Goal: Contribute content

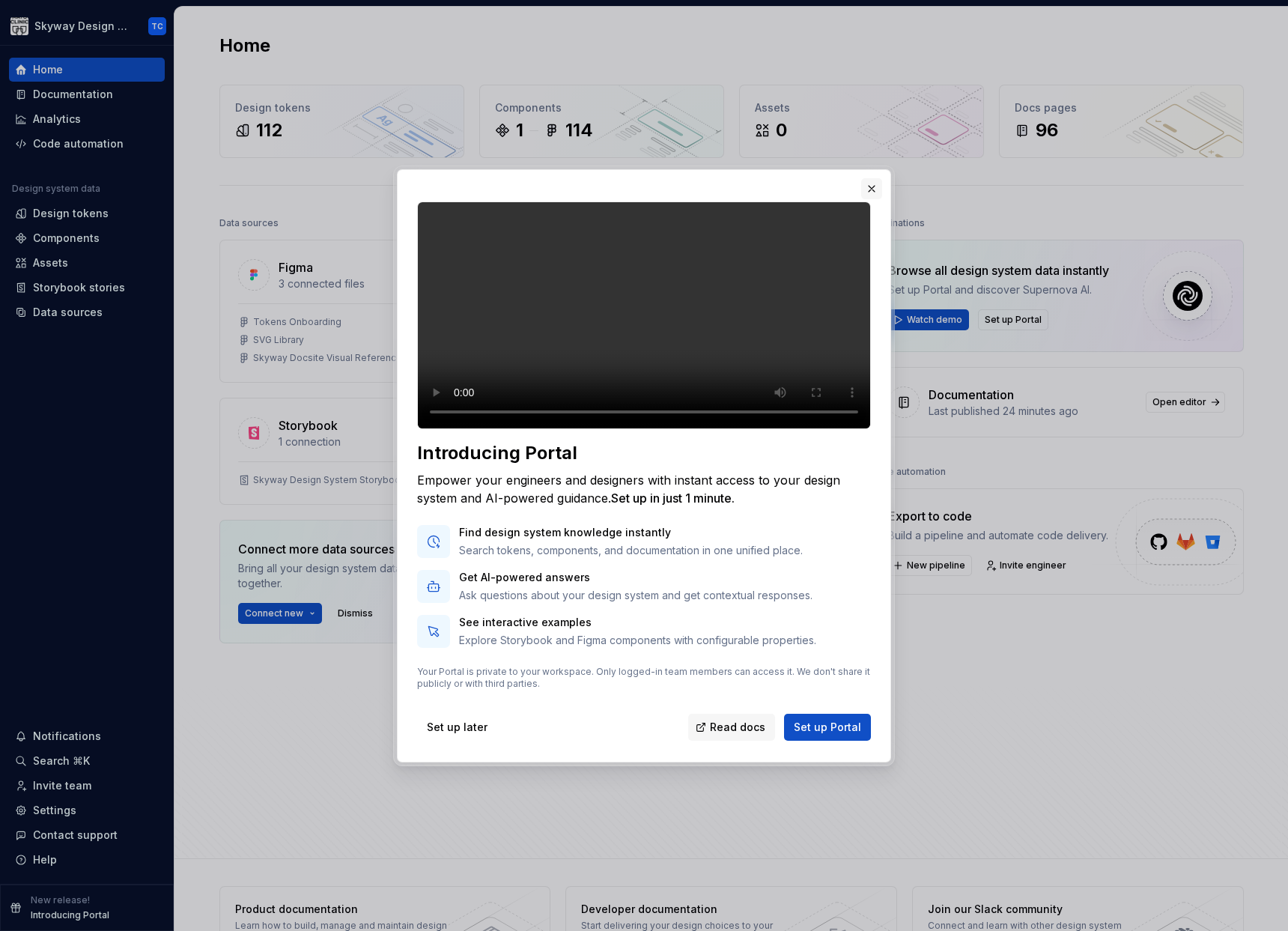
click at [867, 179] on button "button" at bounding box center [871, 189] width 21 height 21
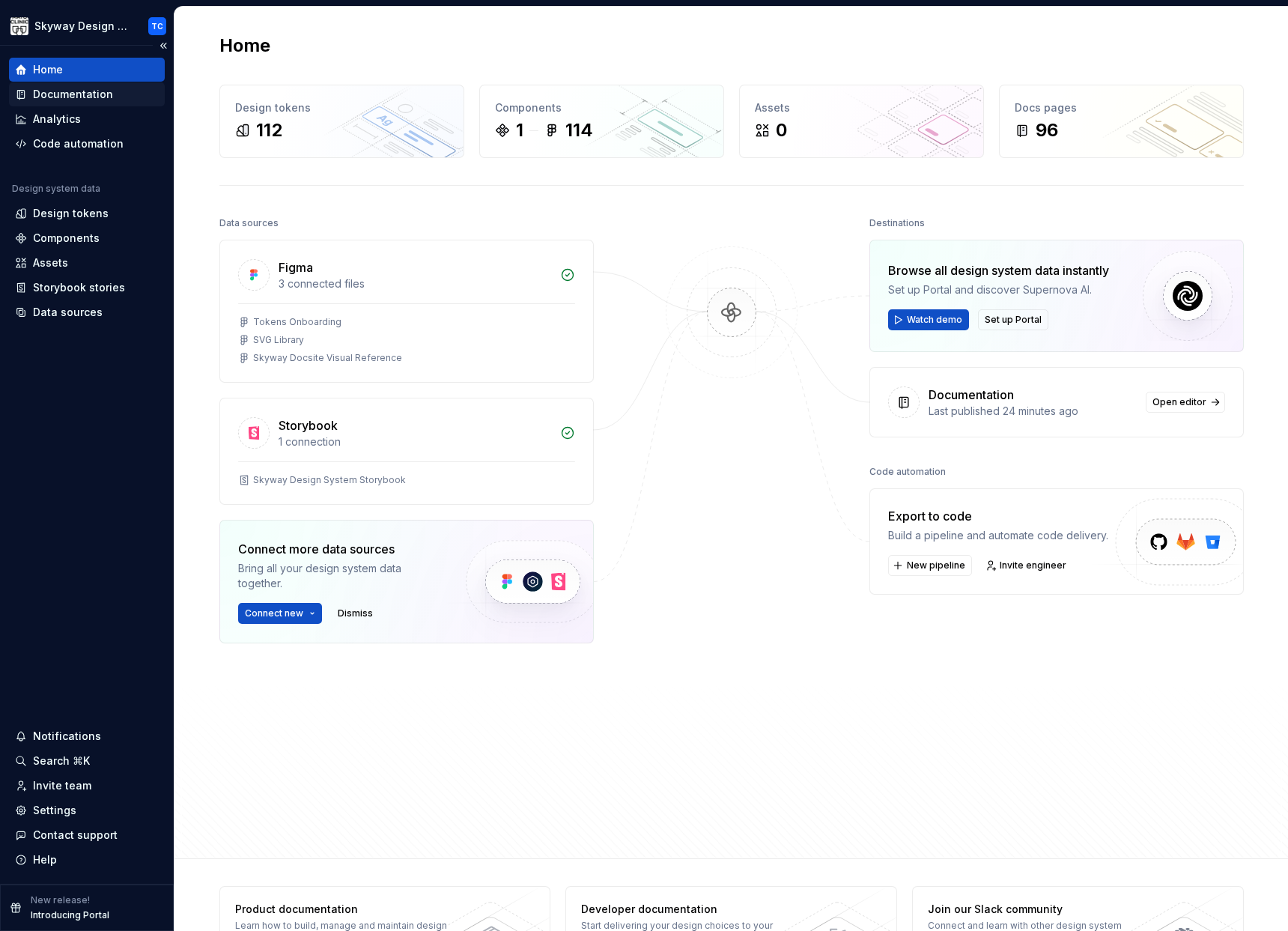
click at [65, 95] on div "Documentation" at bounding box center [73, 94] width 80 height 15
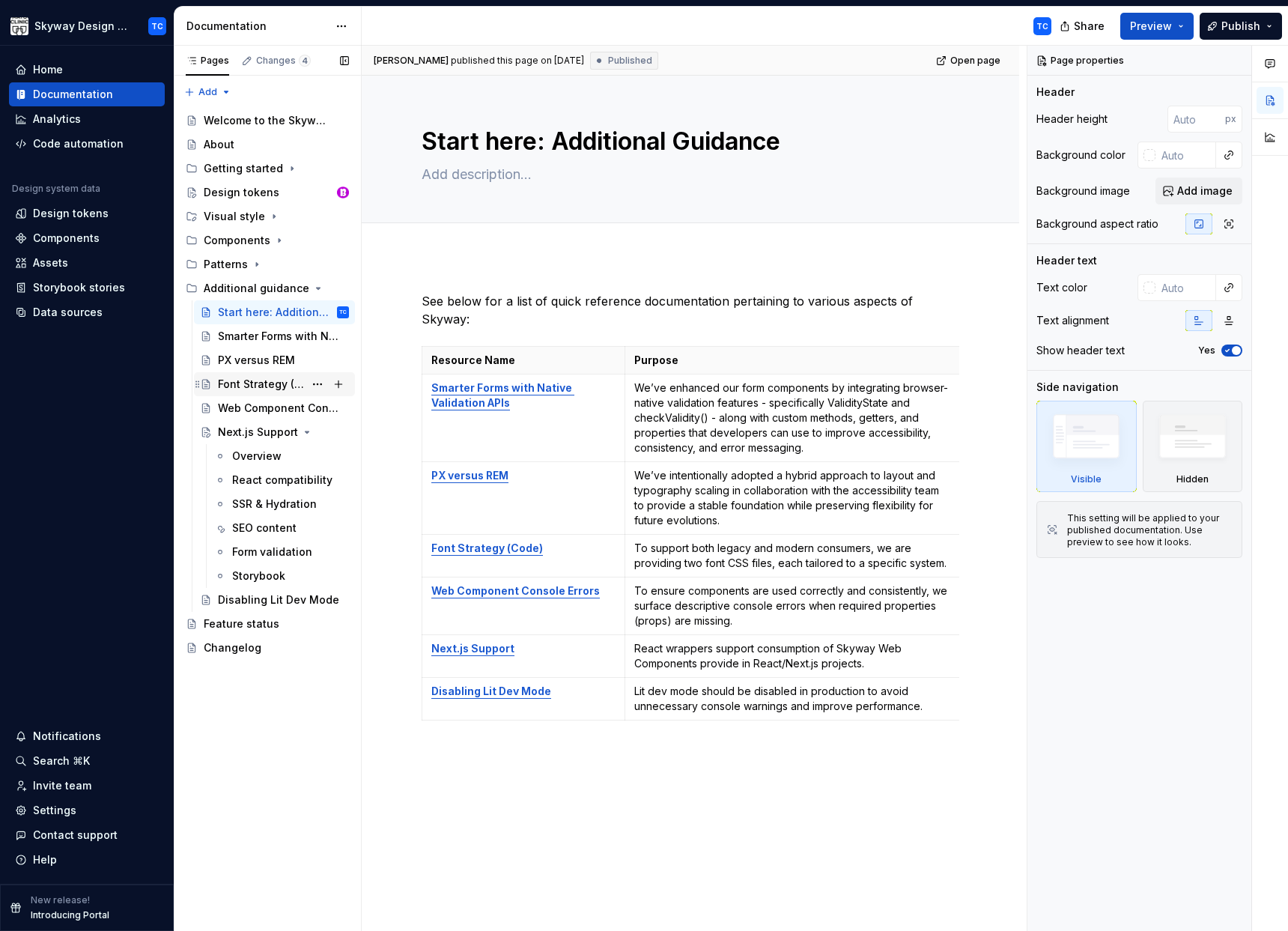
click at [236, 377] on div "Font Strategy (Code)" at bounding box center [261, 384] width 86 height 15
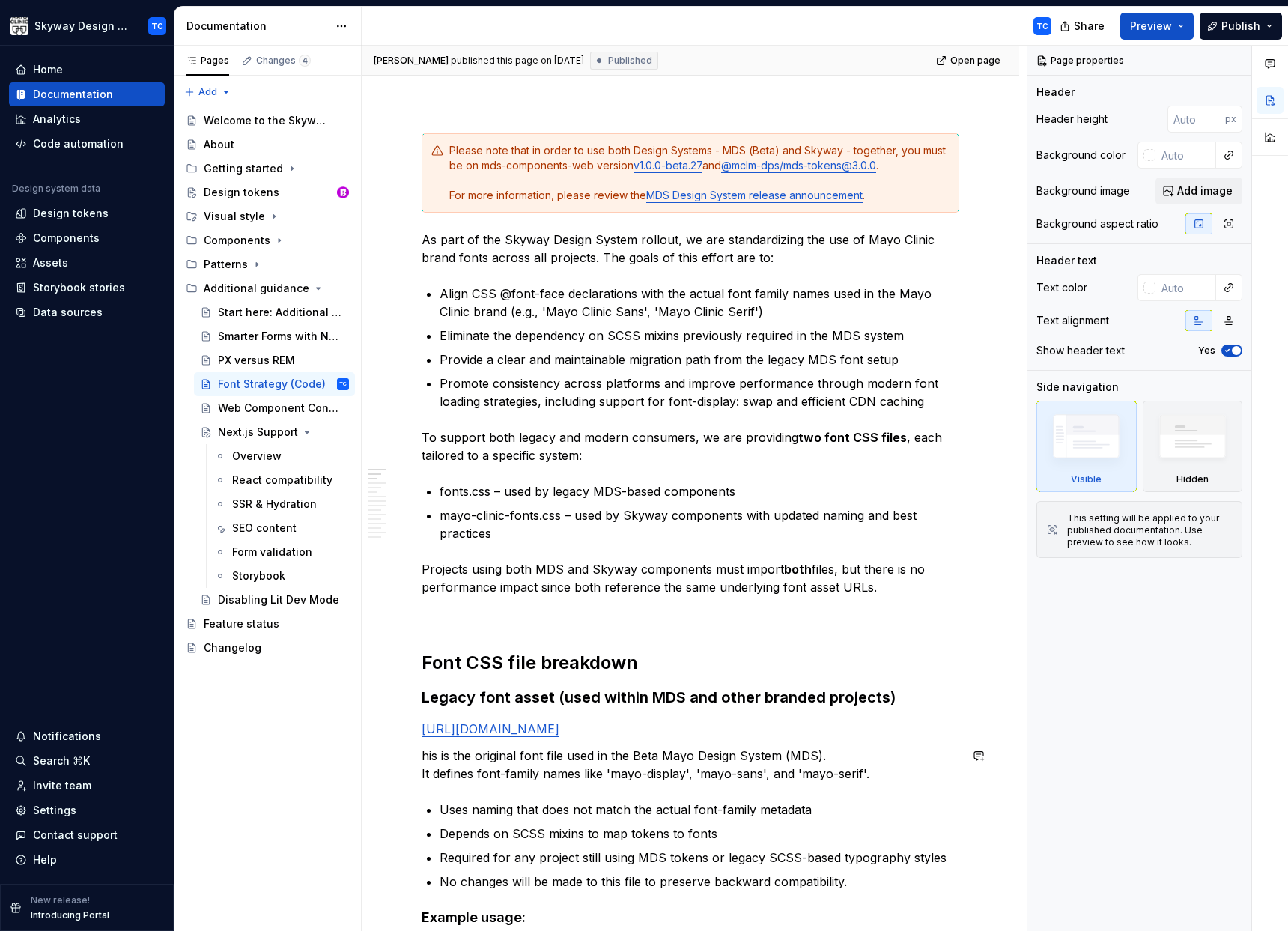
scroll to position [169, 0]
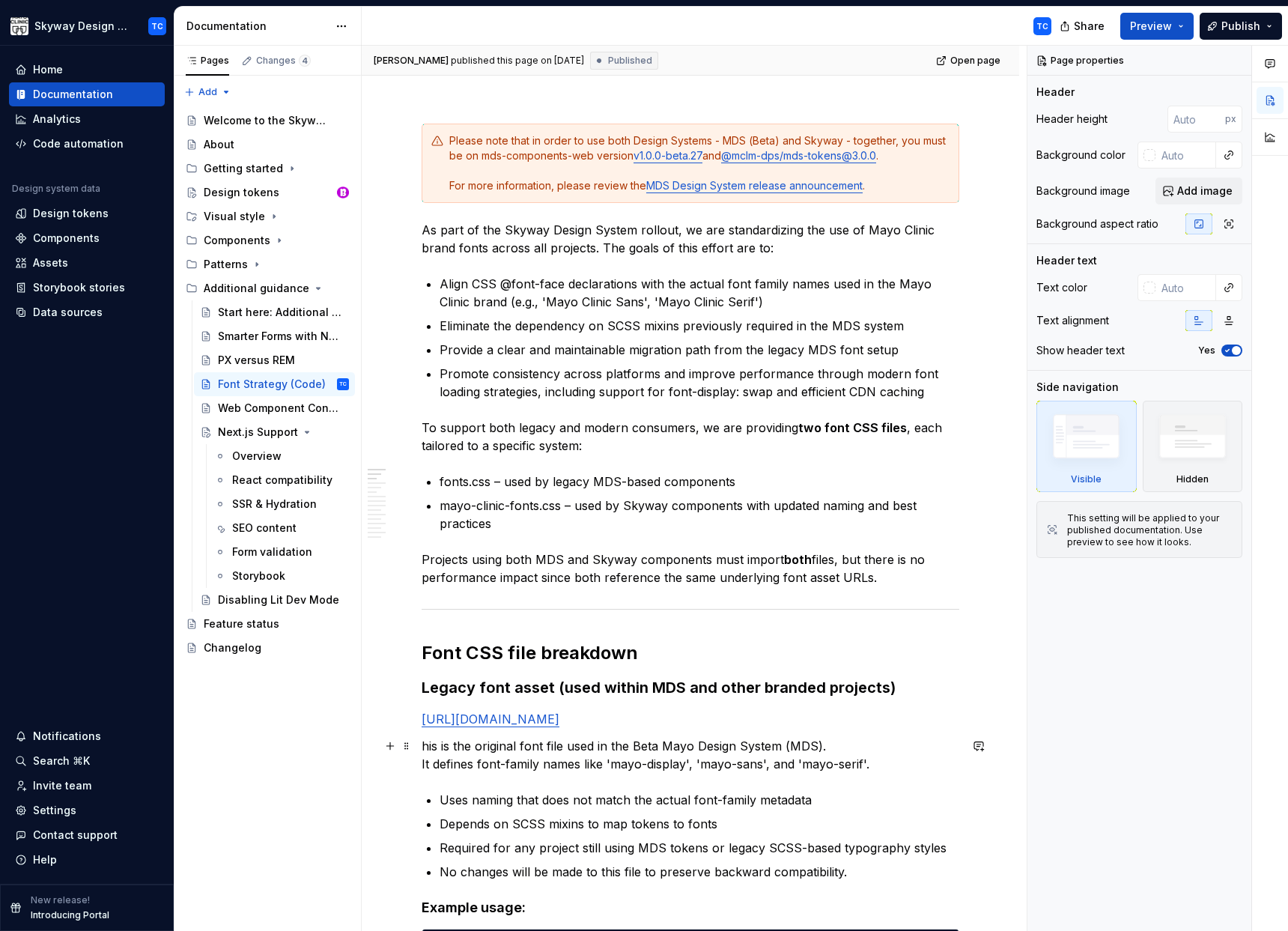
type textarea "*"
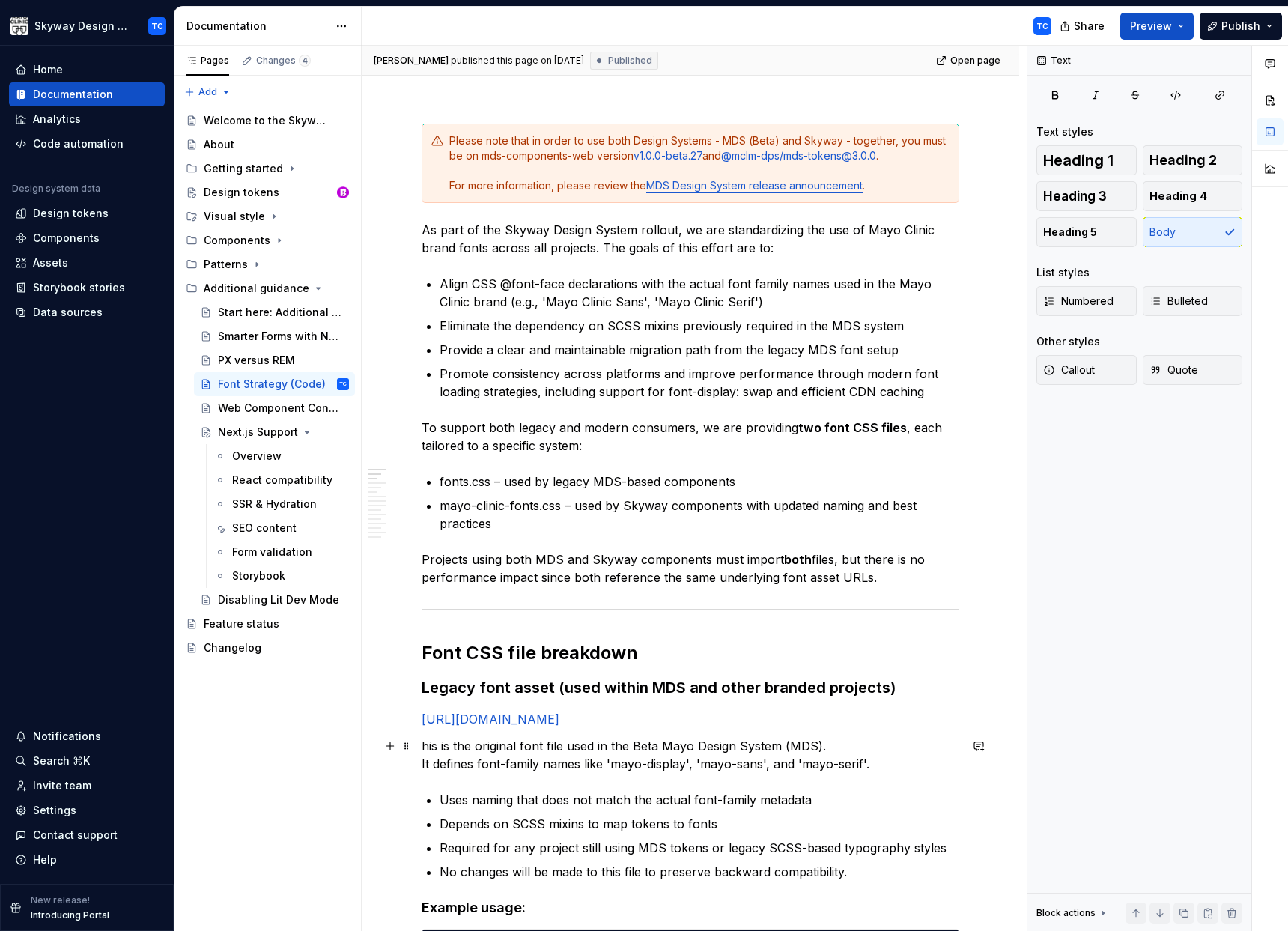
click at [422, 746] on p "his is the original font file used in the Beta Mayo Design System (MDS). It def…" at bounding box center [690, 755] width 538 height 36
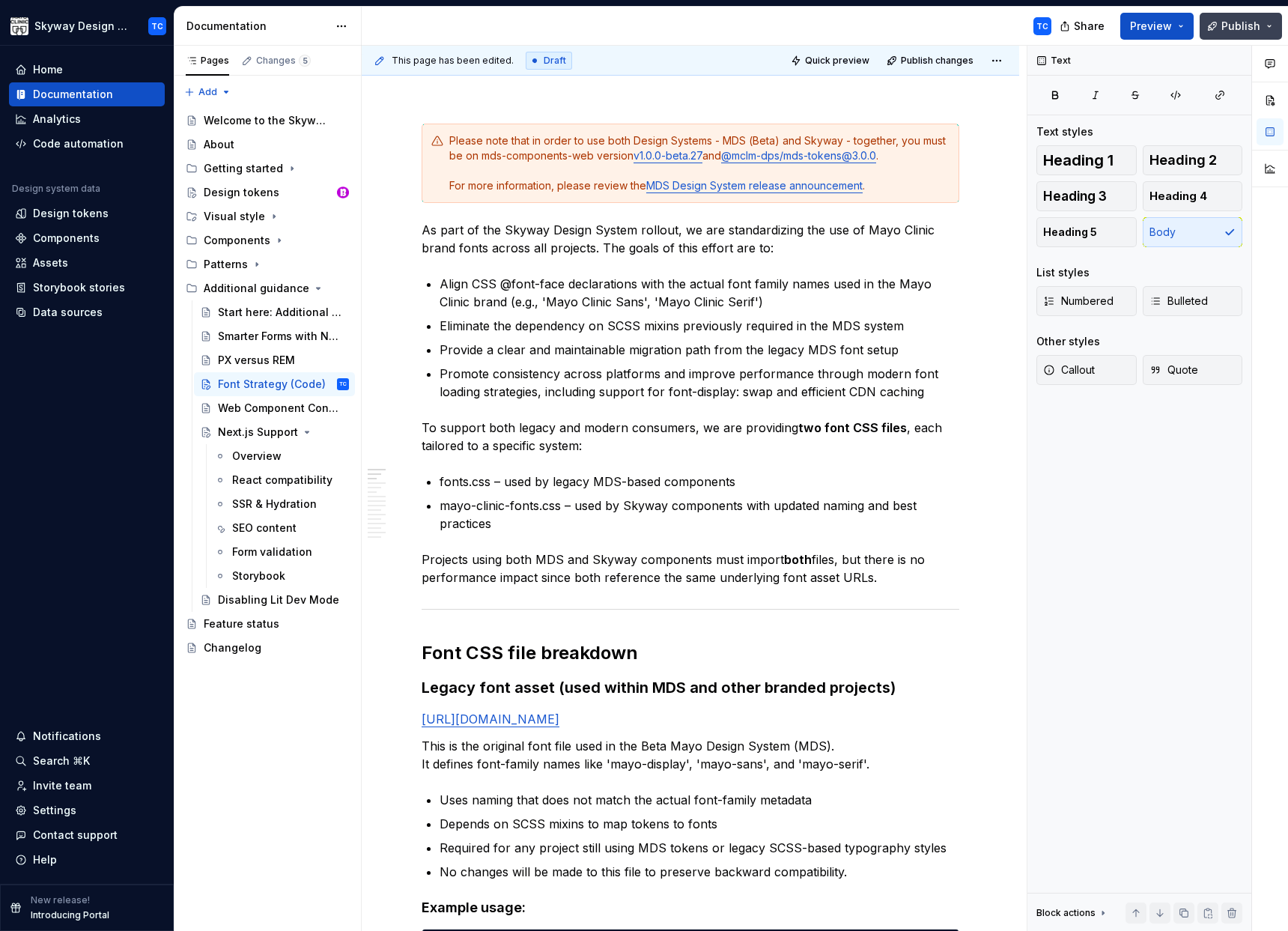
click at [1221, 29] on button "Publish" at bounding box center [1241, 26] width 82 height 27
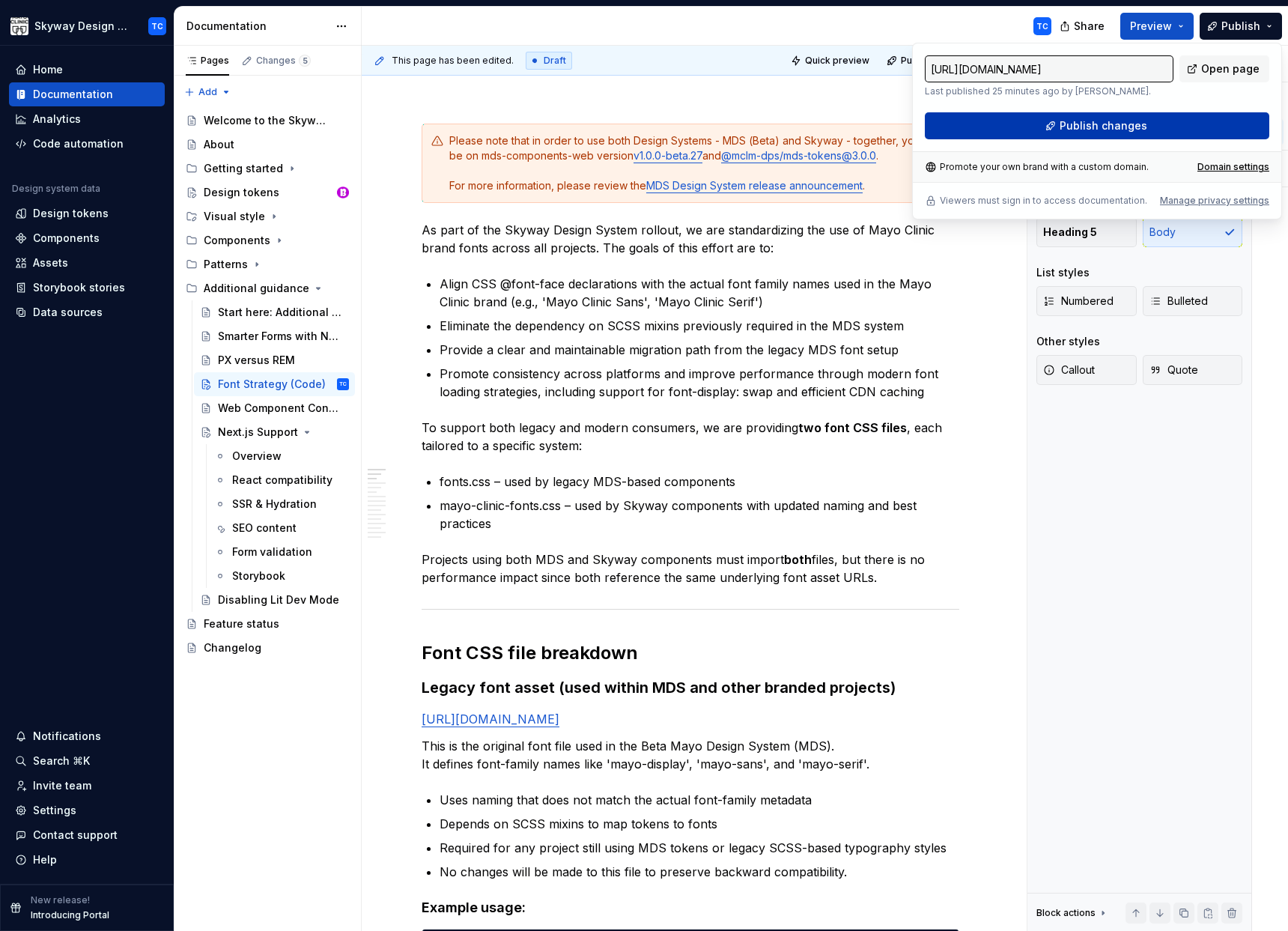
click at [1096, 118] on span "Publish changes" at bounding box center [1103, 125] width 88 height 15
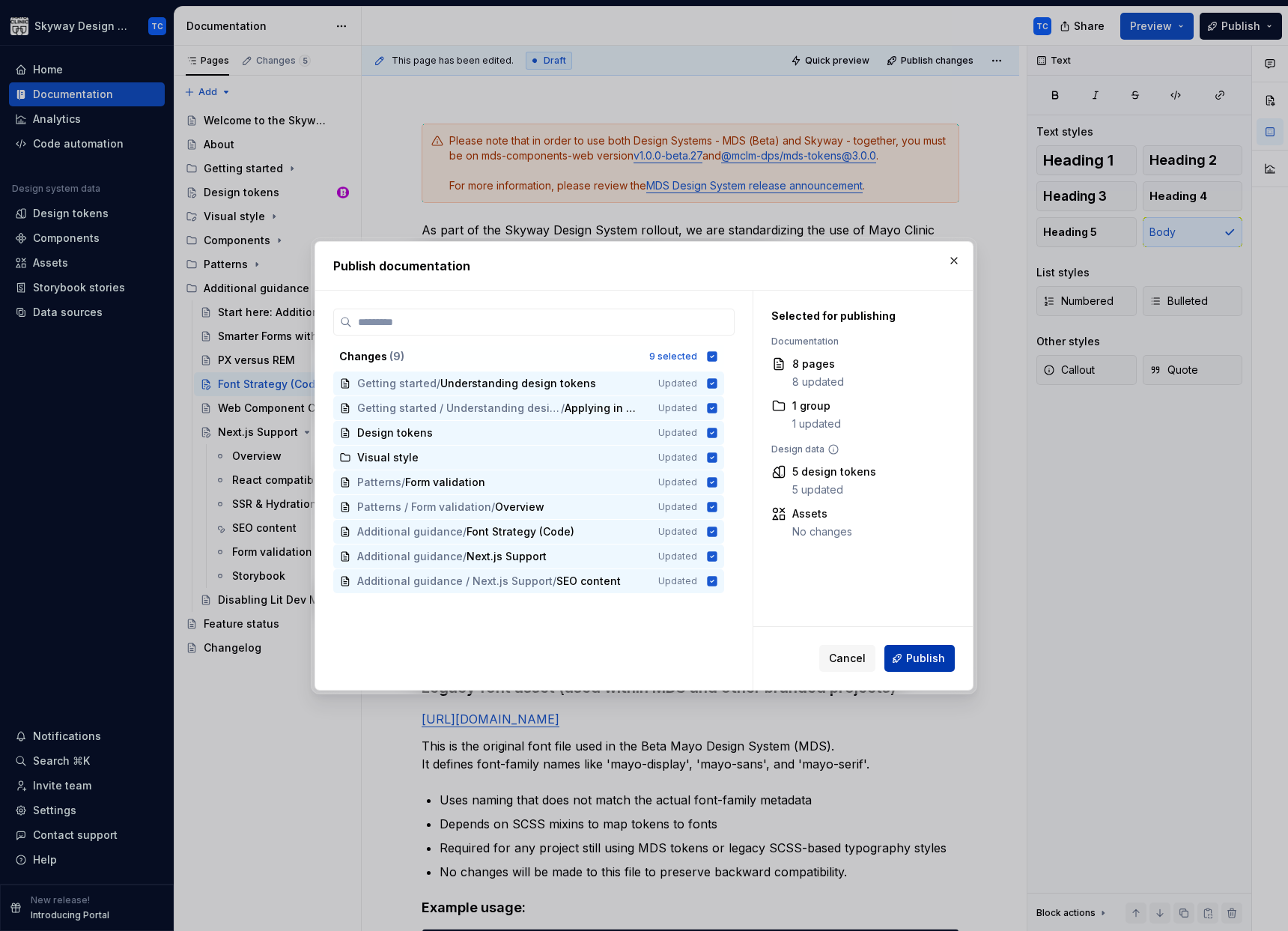
click at [932, 650] on button "Publish" at bounding box center [919, 658] width 71 height 27
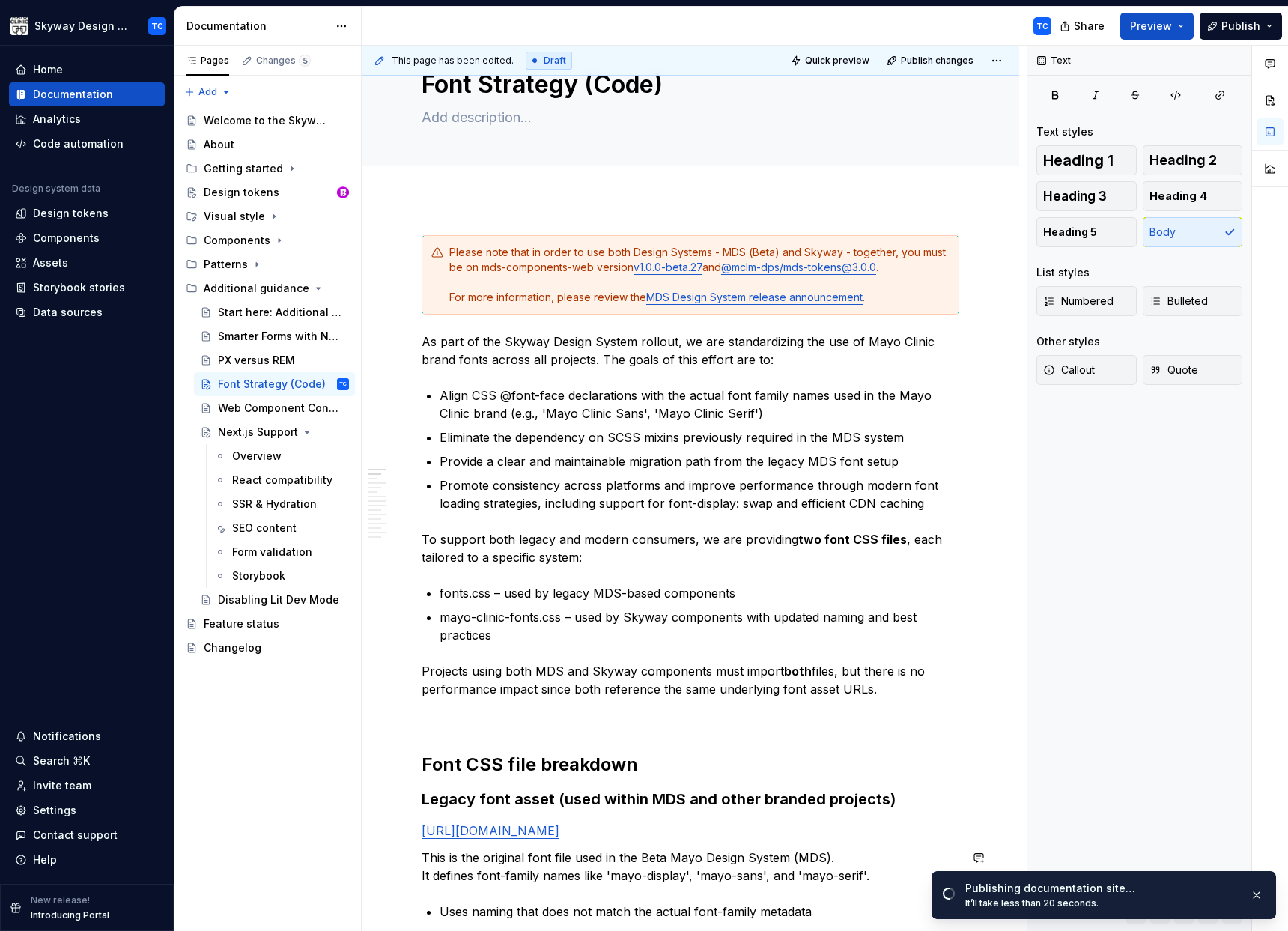
scroll to position [0, 0]
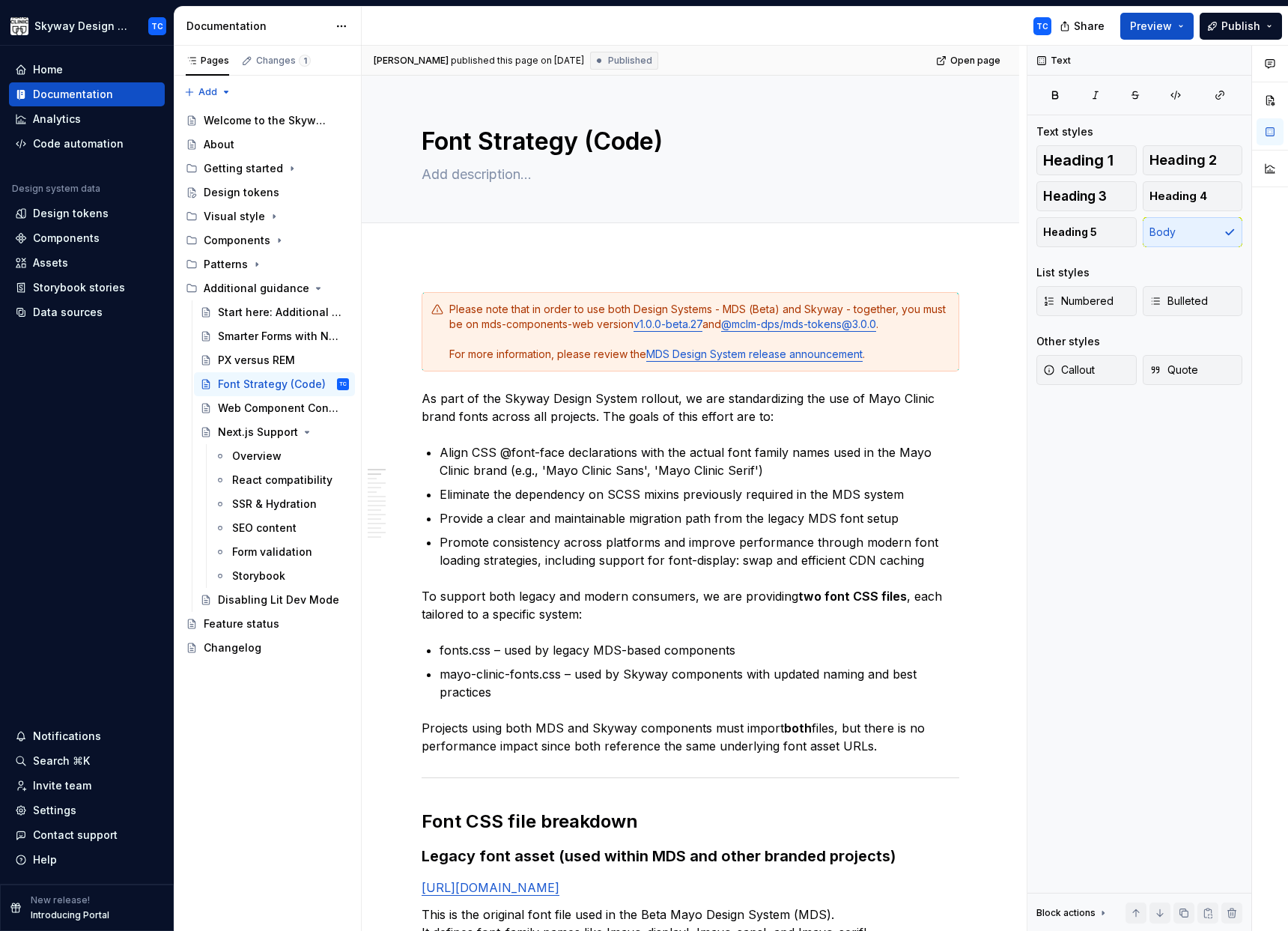
type textarea "*"
